Goal: Navigation & Orientation: Find specific page/section

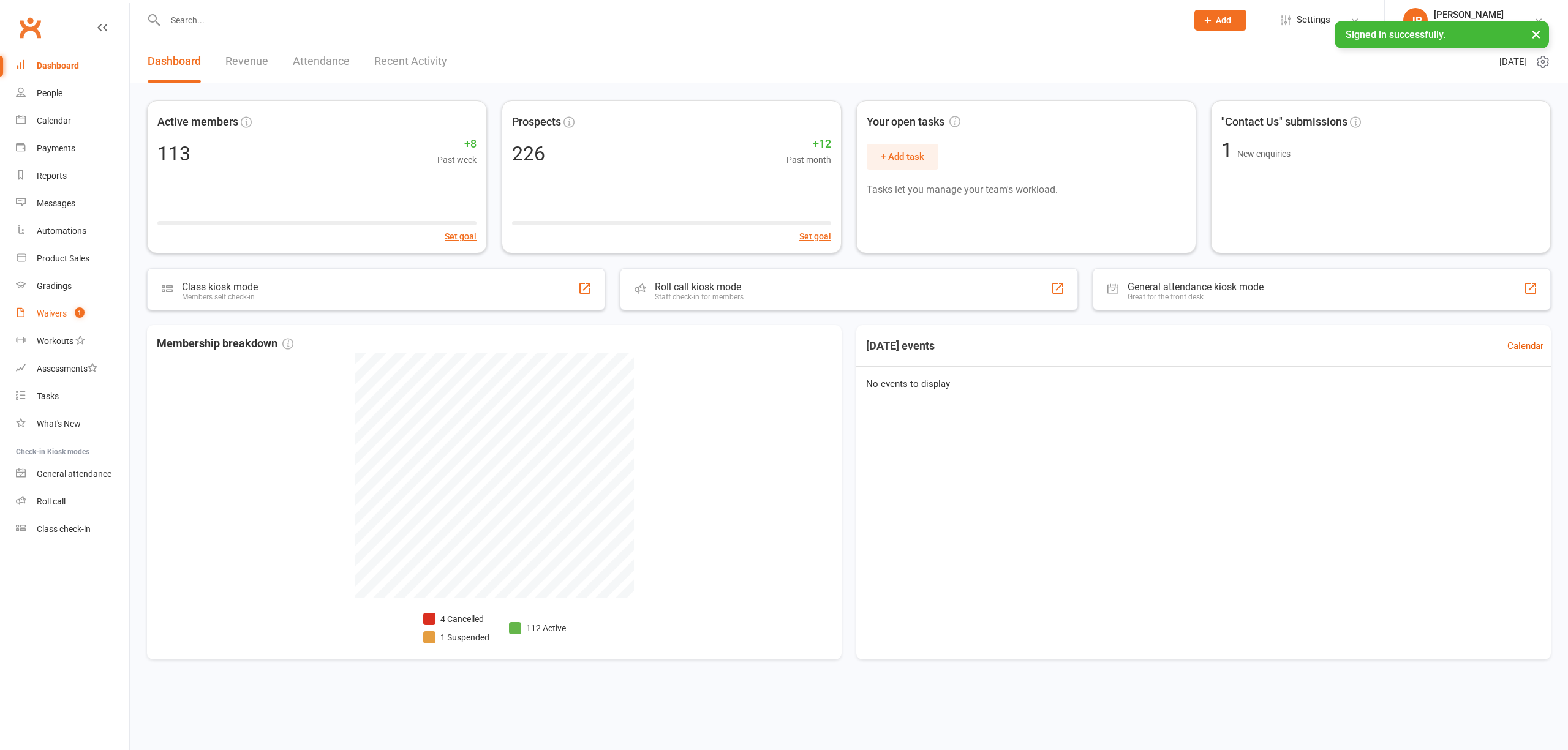
click at [61, 320] on link "Waivers 1" at bounding box center [72, 314] width 114 height 28
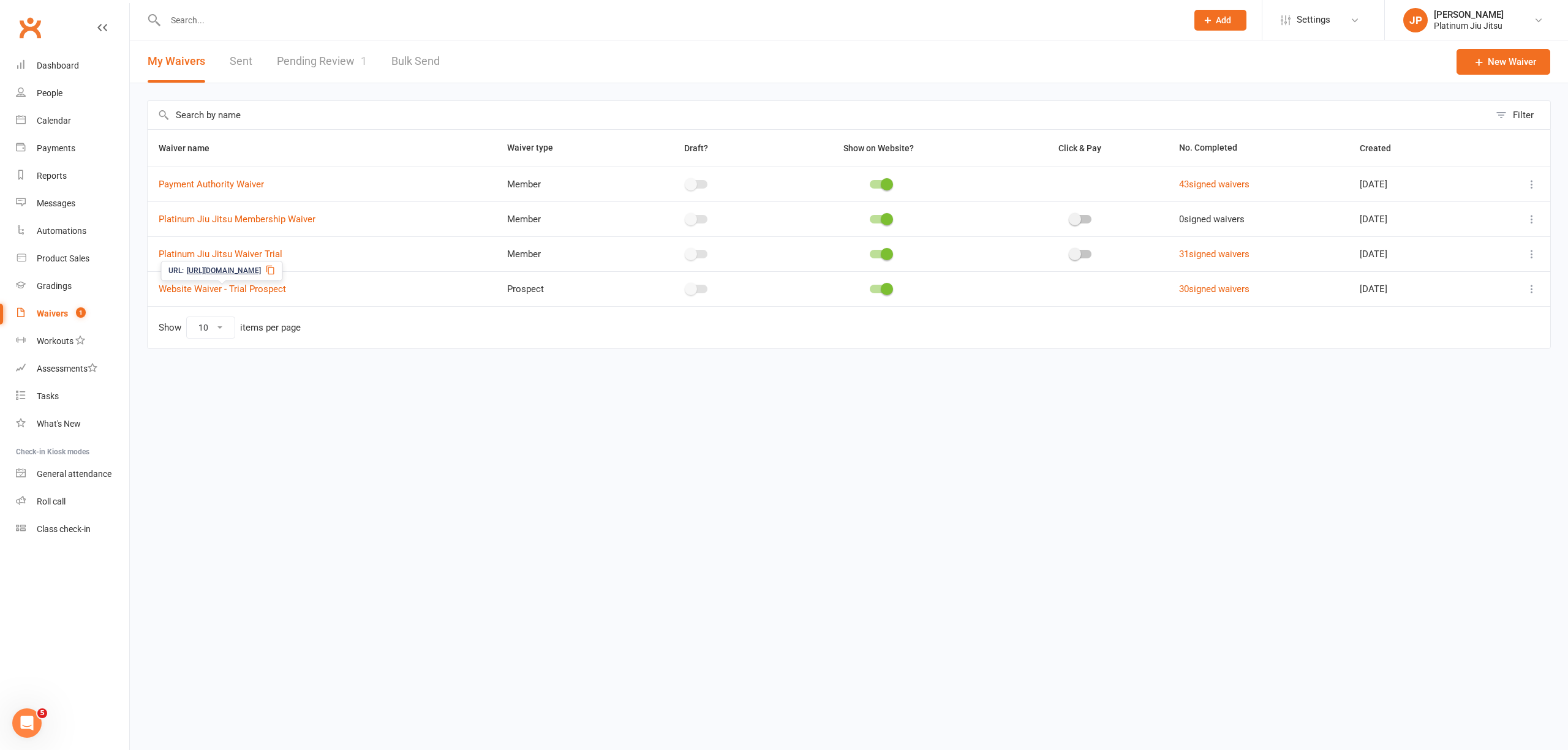
click at [322, 77] on link "Pending Review 1" at bounding box center [321, 61] width 90 height 42
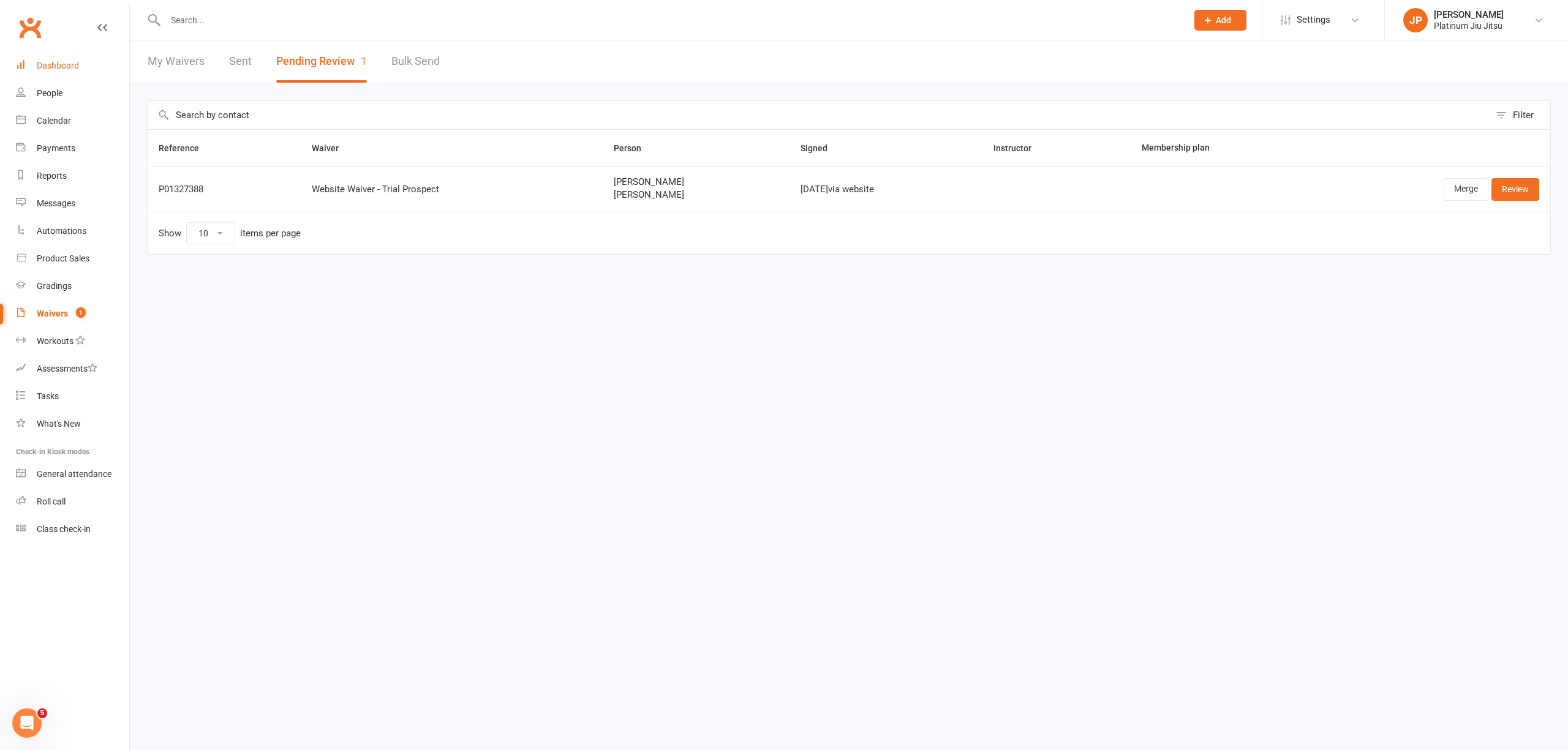
click at [72, 67] on div "Dashboard" at bounding box center [57, 65] width 42 height 10
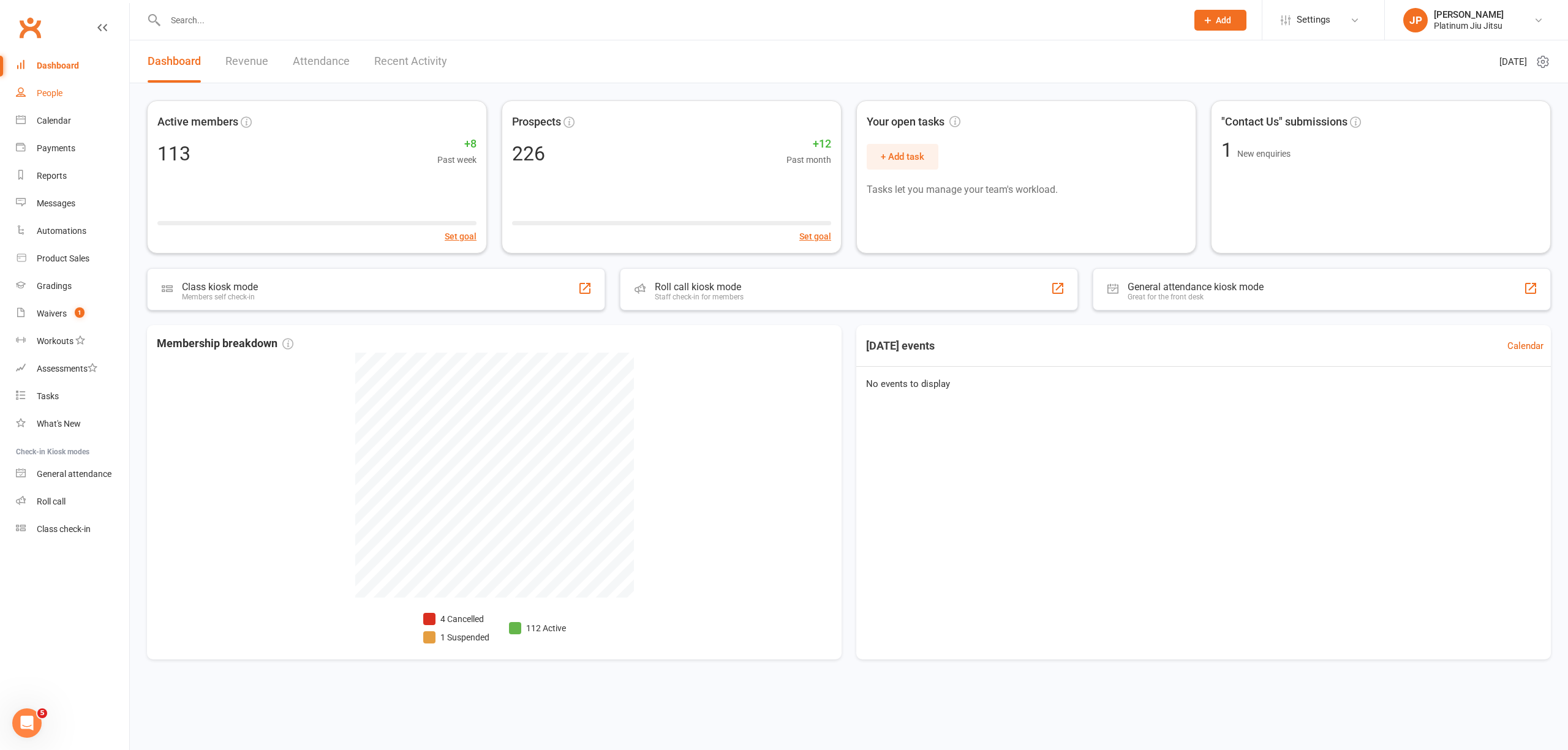
click at [59, 90] on div "People" at bounding box center [49, 93] width 26 height 10
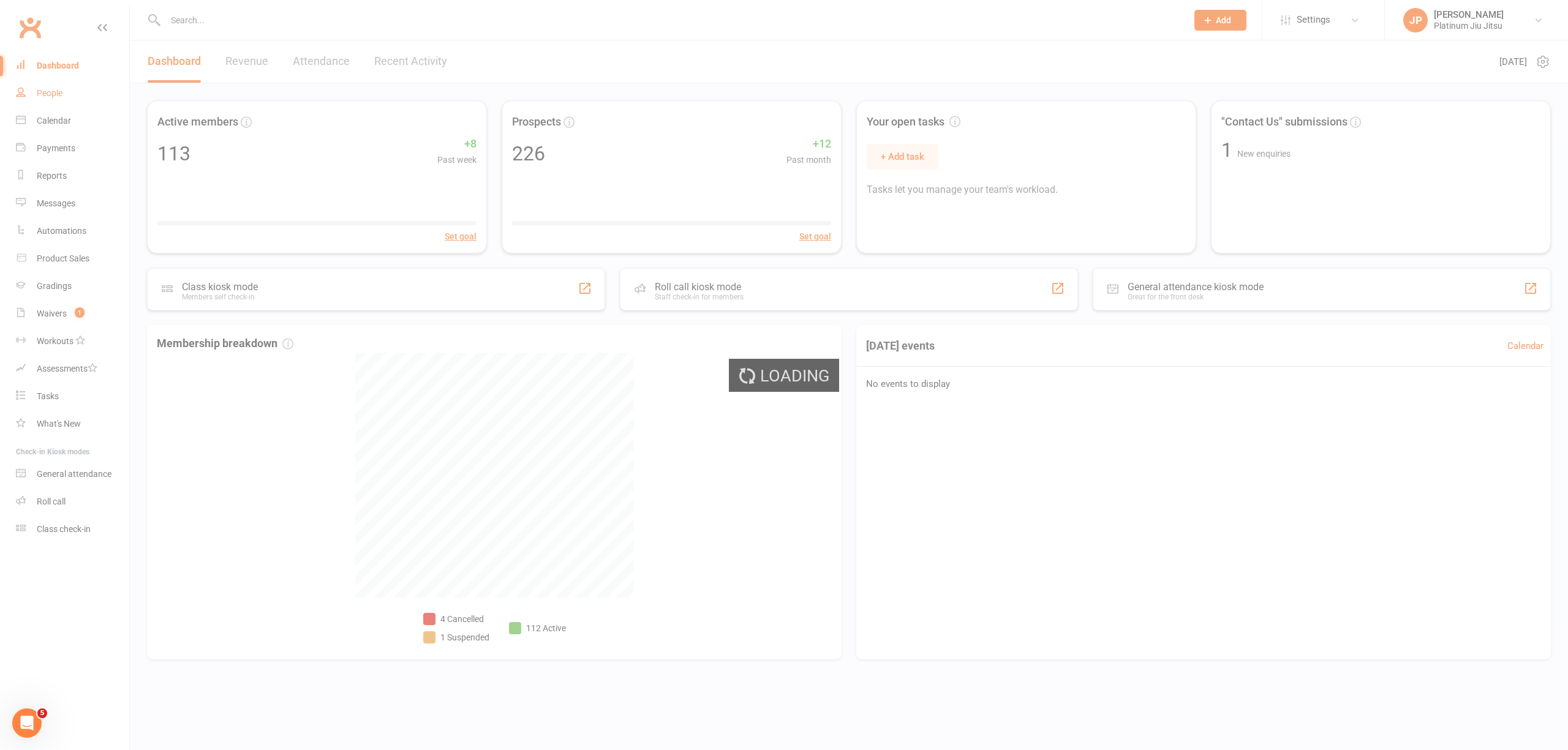
select select "100"
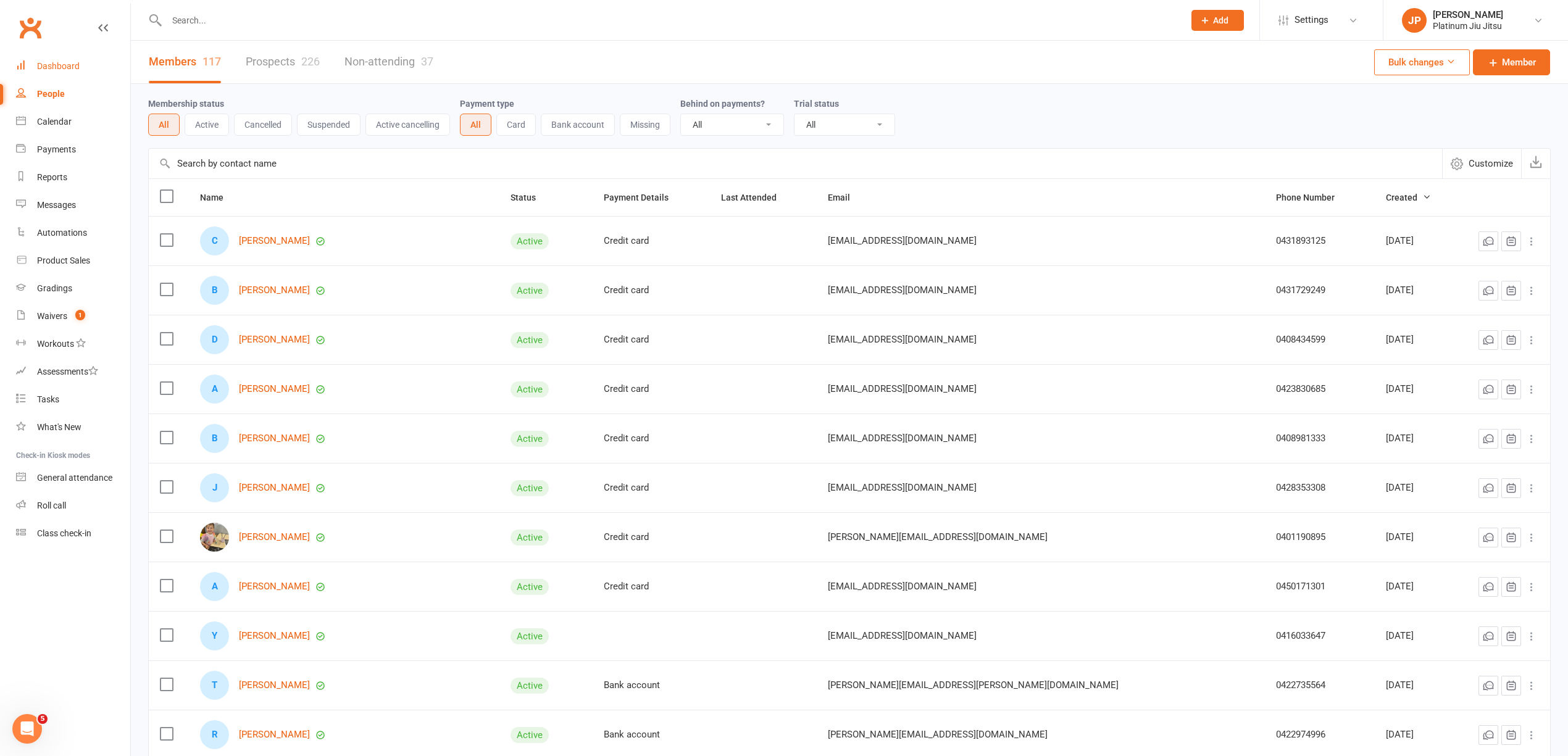
click at [58, 61] on div "Dashboard" at bounding box center [58, 66] width 43 height 10
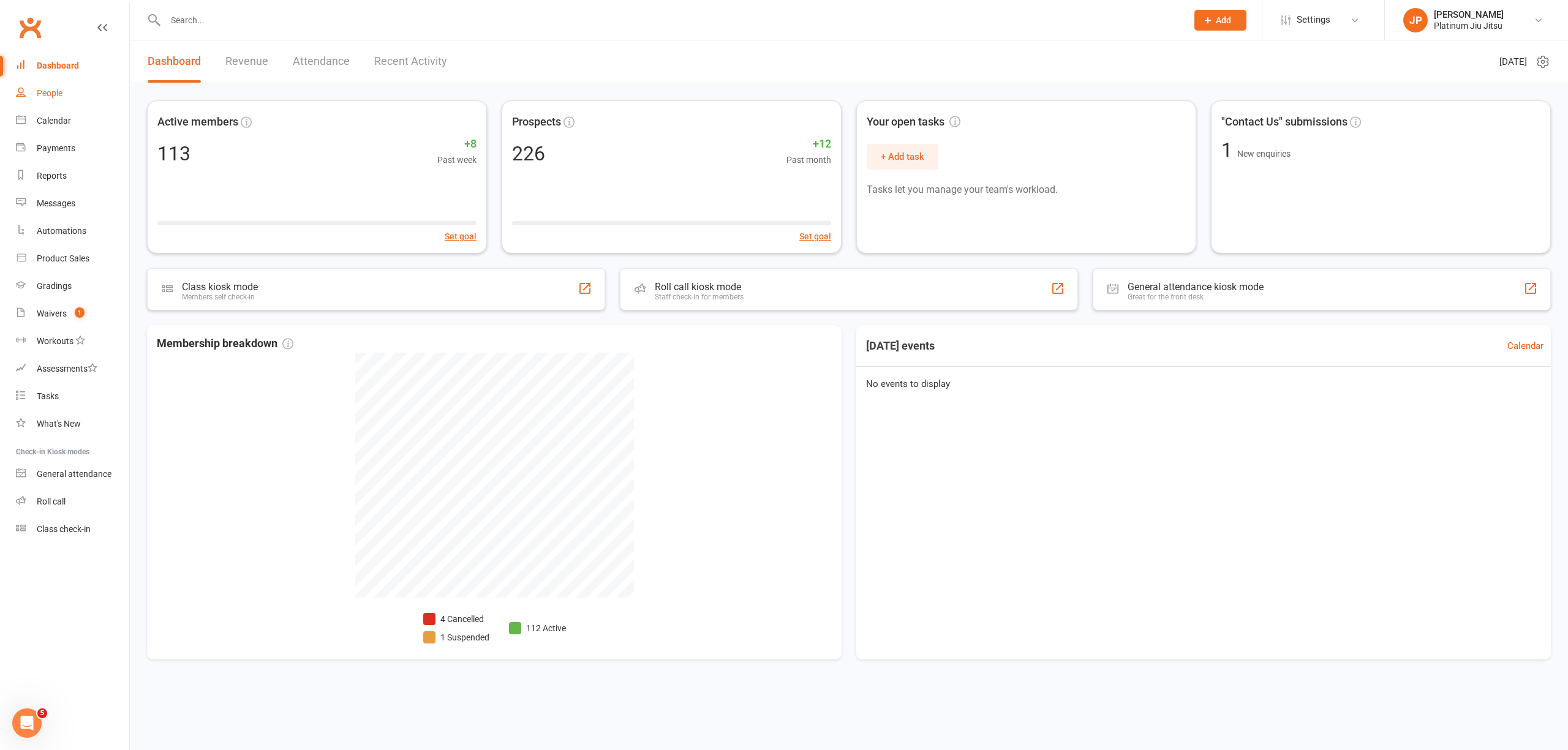
click at [40, 91] on div "People" at bounding box center [49, 93] width 26 height 10
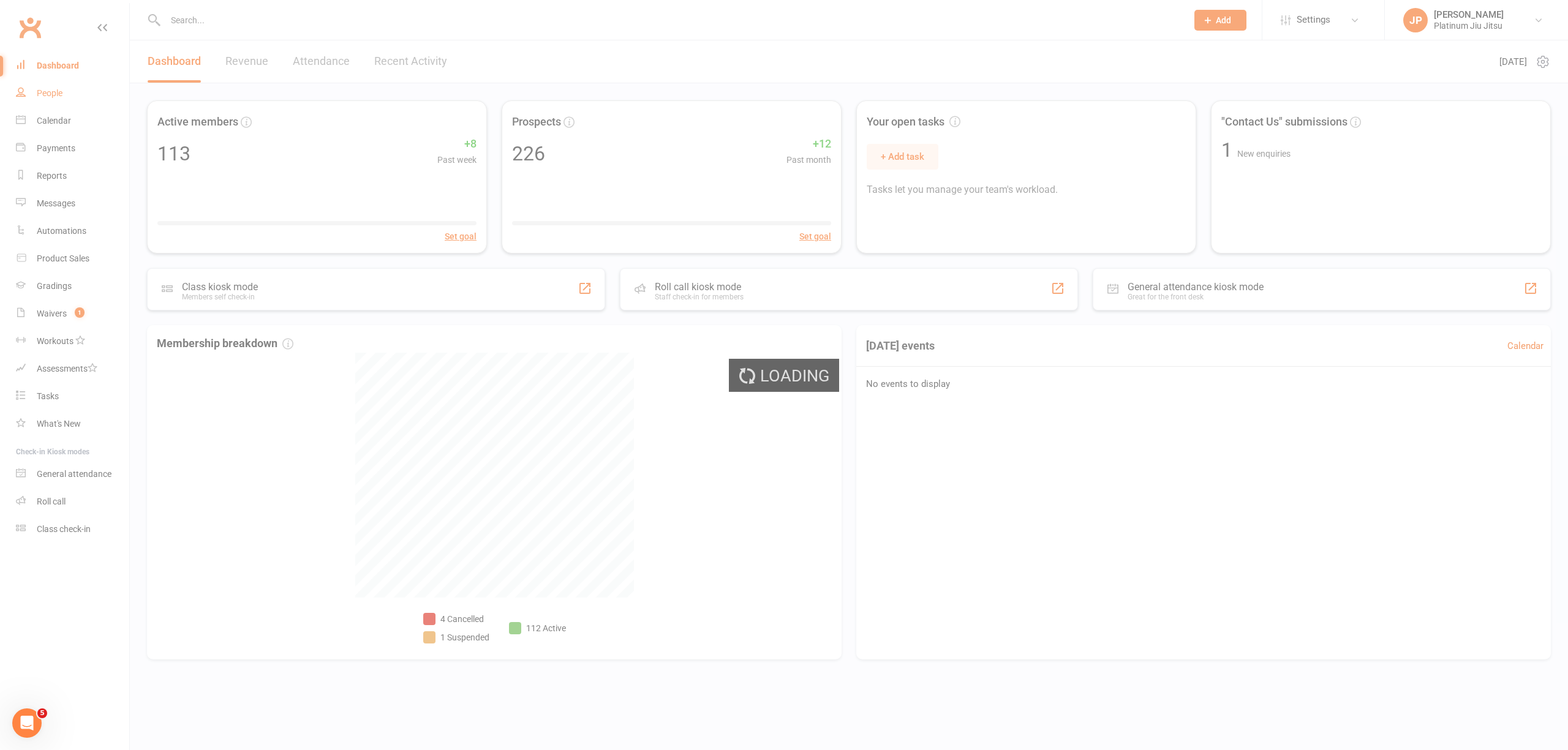
select select "100"
